Goal: Complete application form: Complete application form

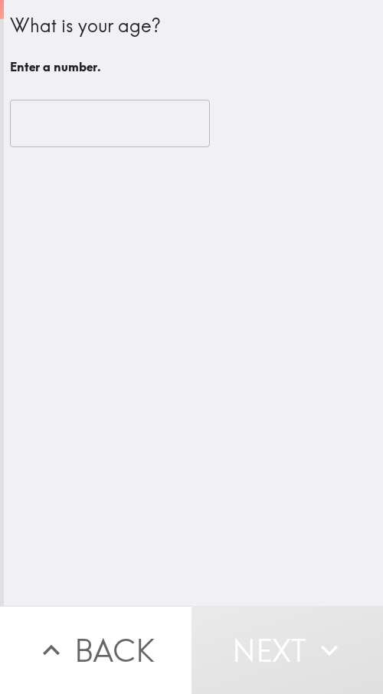
click at [155, 122] on input "number" at bounding box center [110, 124] width 200 height 48
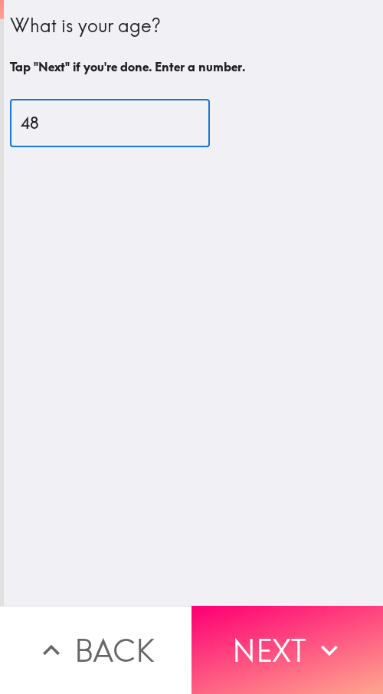
type input "48"
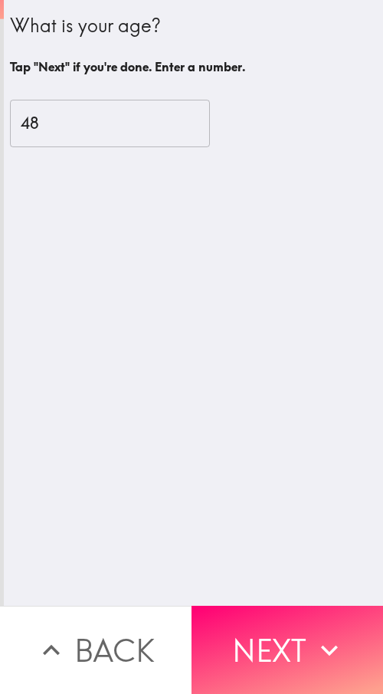
drag, startPoint x: 251, startPoint y: 616, endPoint x: 288, endPoint y: 623, distance: 38.2
click at [252, 616] on button "Next" at bounding box center [288, 650] width 192 height 88
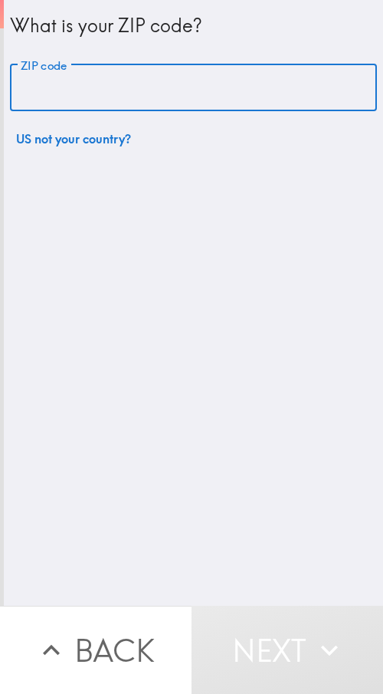
click at [130, 80] on input "ZIP code" at bounding box center [193, 88] width 367 height 48
paste input "33611"
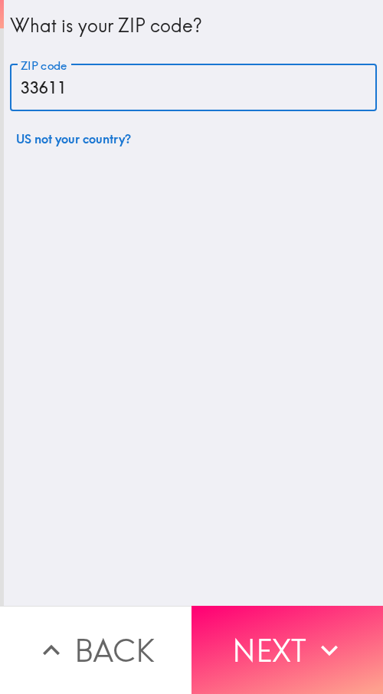
click at [82, 97] on input "33611" at bounding box center [193, 88] width 367 height 48
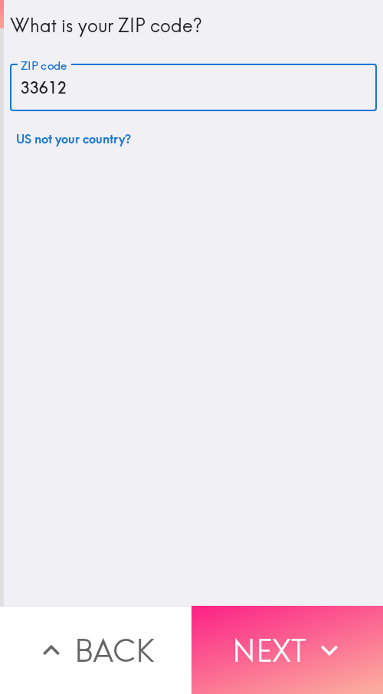
type input "33612"
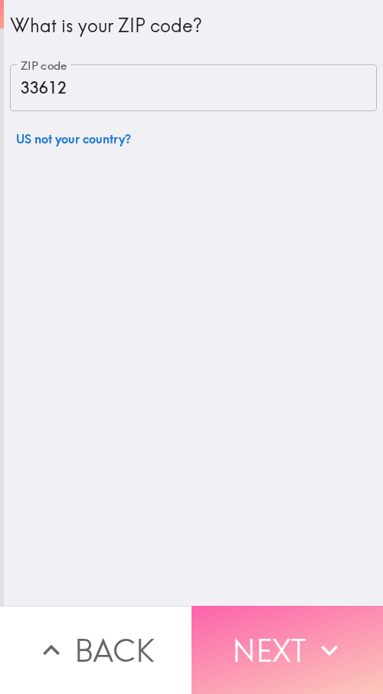
click at [239, 619] on button "Next" at bounding box center [288, 650] width 192 height 88
